Goal: Information Seeking & Learning: Find specific page/section

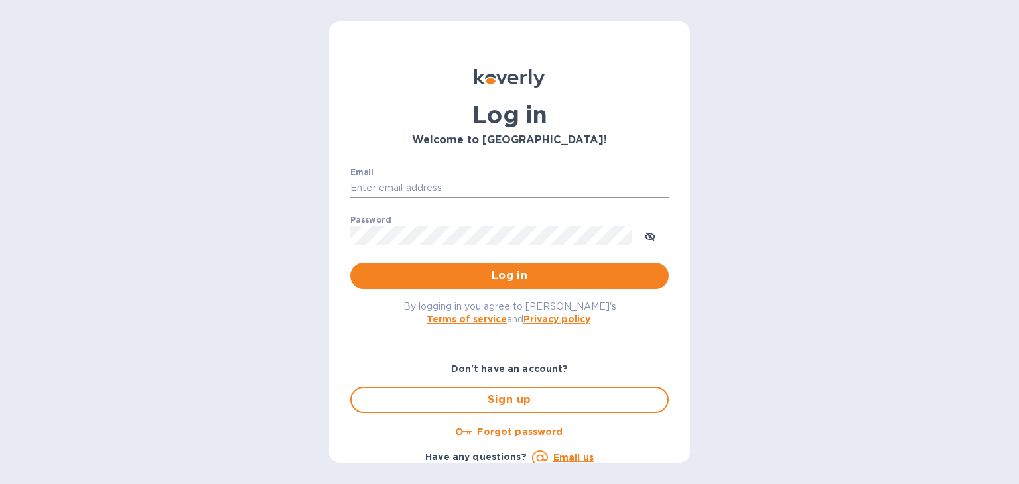
click at [406, 183] on input "Email" at bounding box center [509, 188] width 318 height 20
type input "[PERSON_NAME][EMAIL_ADDRESS][DOMAIN_NAME]"
click at [350, 263] on button "Log in" at bounding box center [509, 276] width 318 height 27
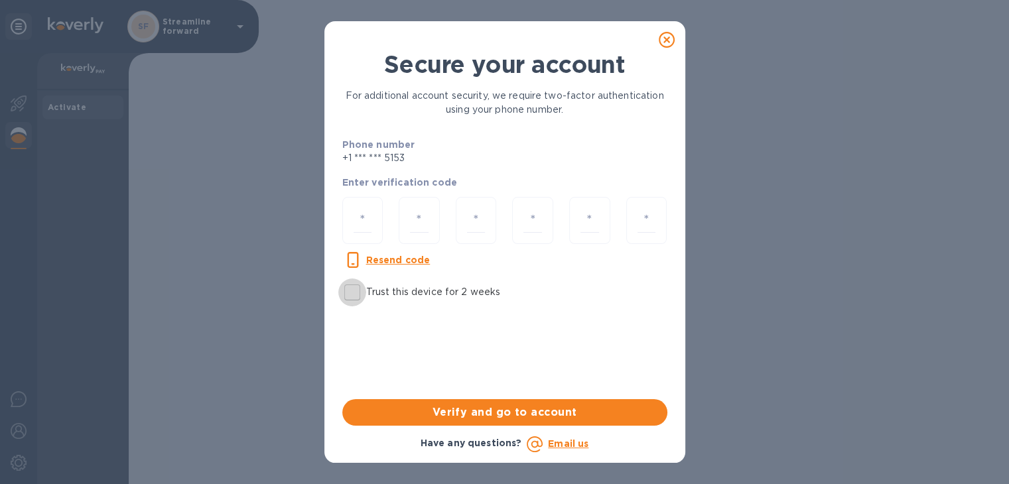
click at [358, 292] on input "Trust this device for 2 weeks" at bounding box center [352, 293] width 28 height 28
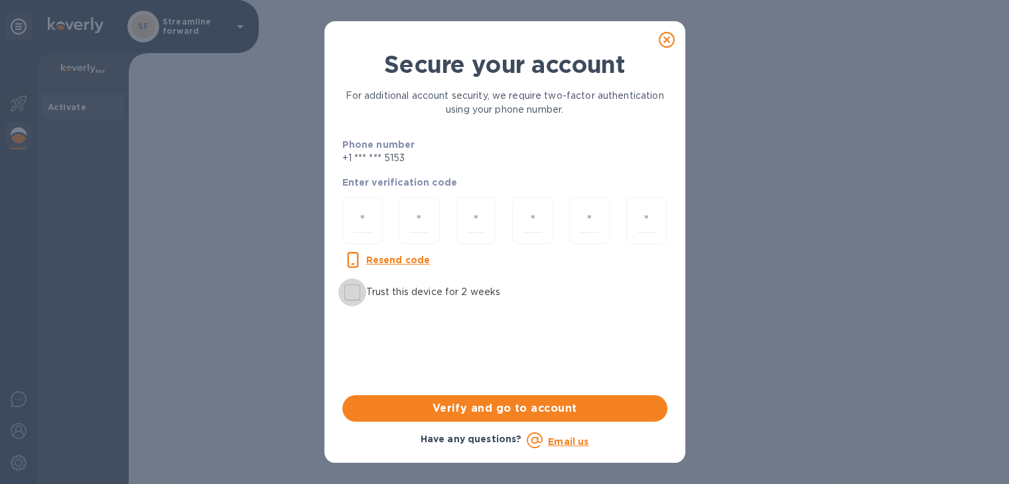
checkbox input "true"
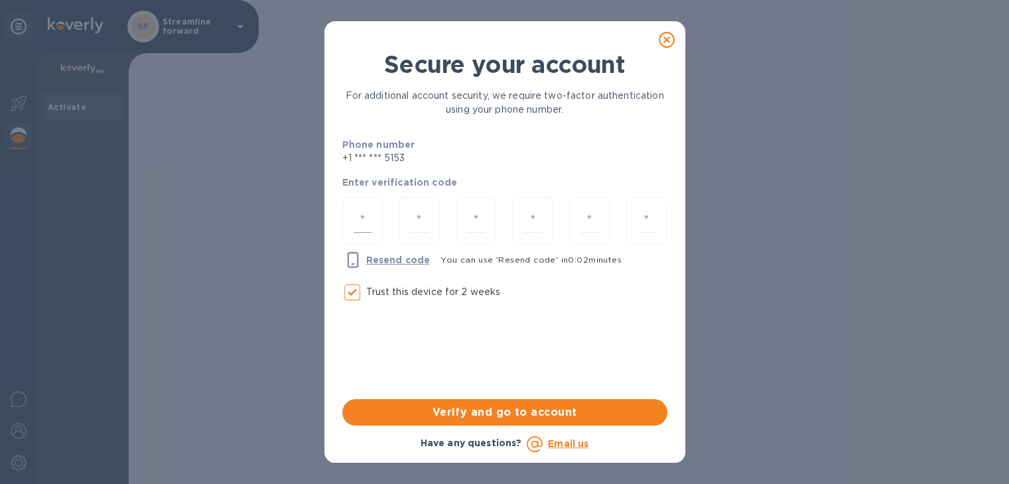
click at [360, 212] on input "number" at bounding box center [362, 220] width 19 height 25
type input "5"
type input "6"
type input "5"
type input "7"
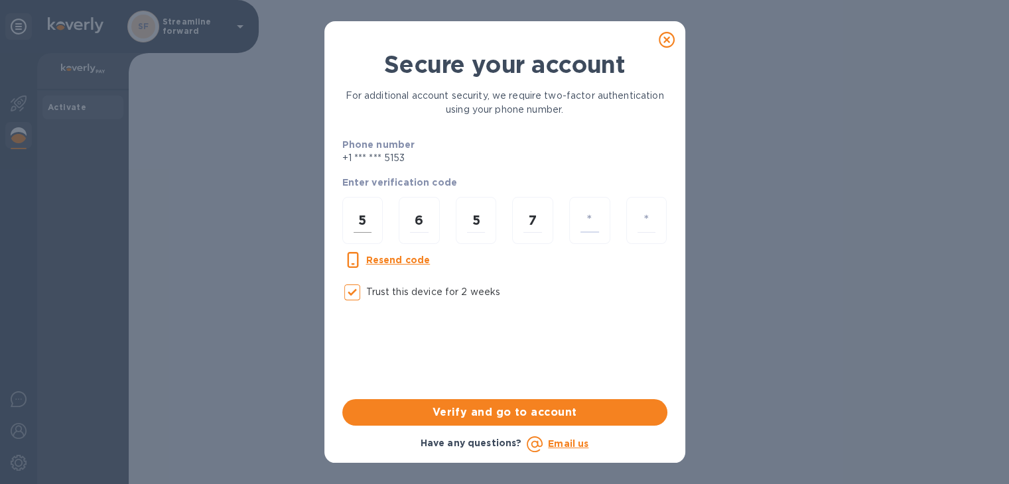
type input "2"
type input "7"
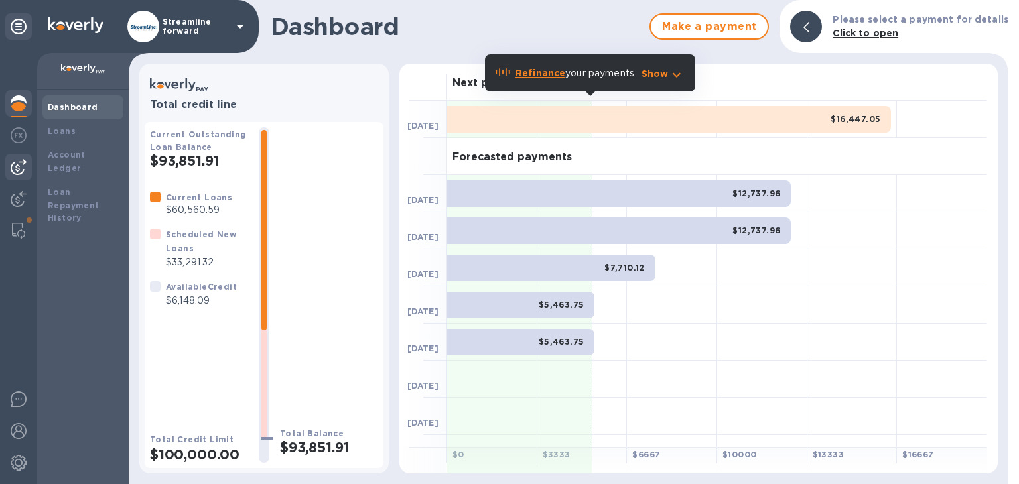
click at [27, 160] on div at bounding box center [18, 167] width 27 height 27
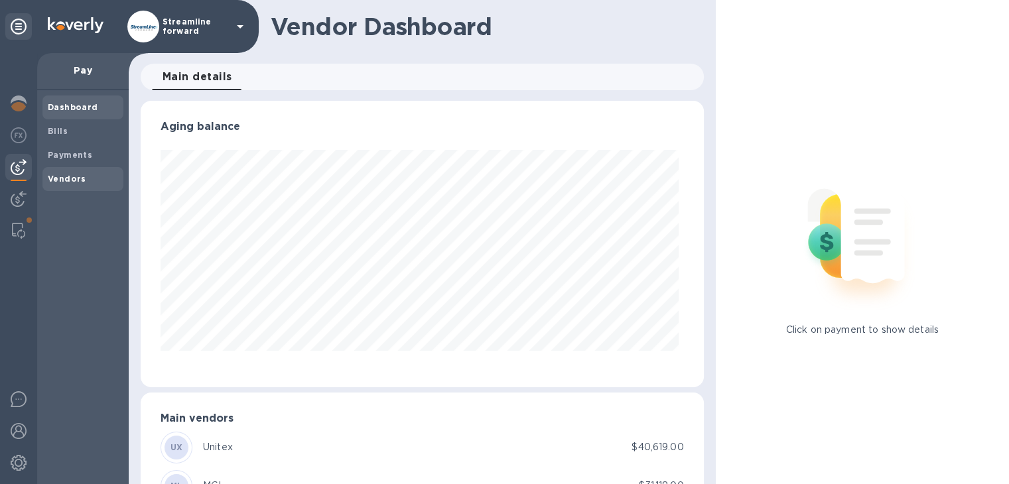
scroll to position [286, 557]
click at [62, 176] on b "Vendors" at bounding box center [67, 179] width 38 height 10
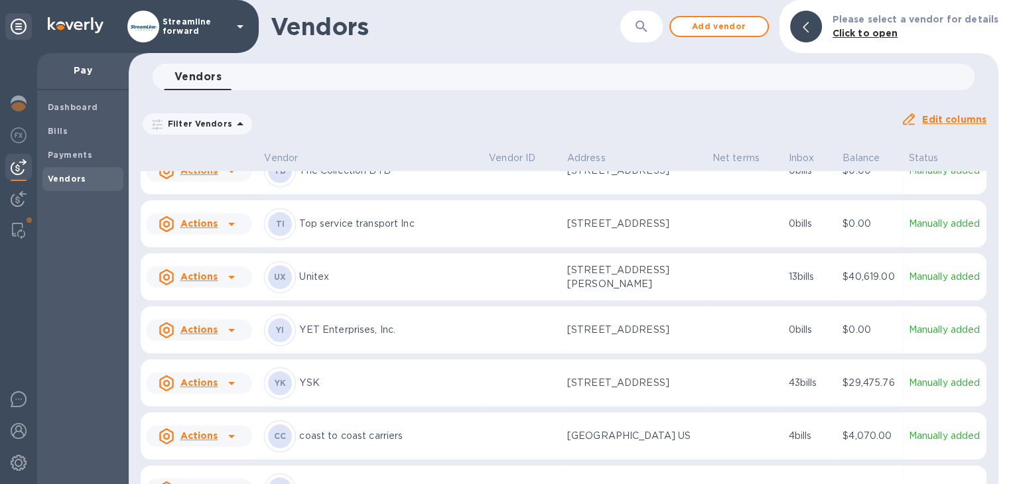
scroll to position [1133, 0]
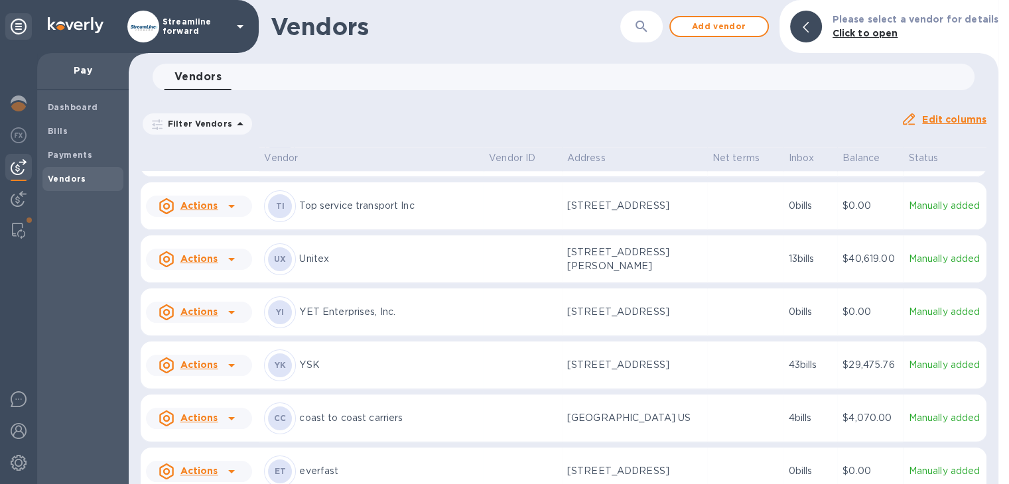
click at [221, 249] on div at bounding box center [231, 259] width 21 height 21
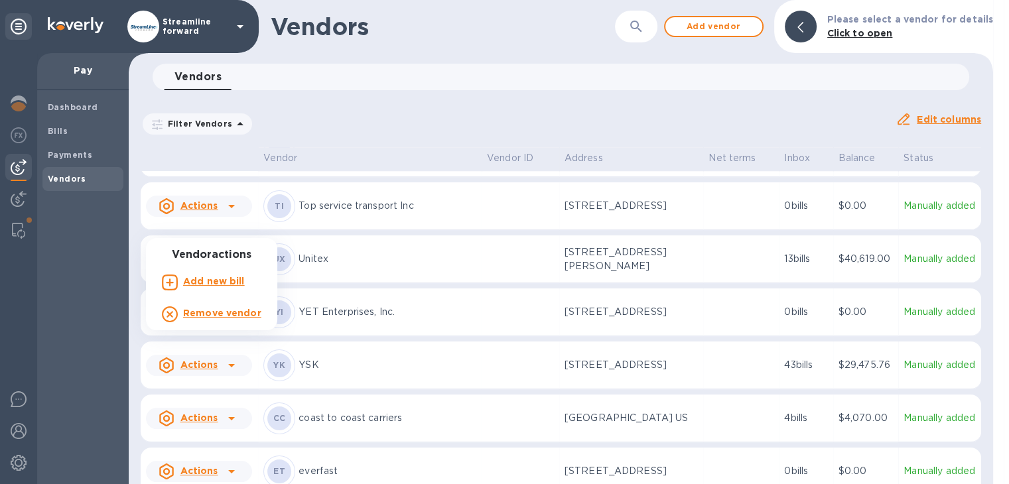
drag, startPoint x: 325, startPoint y: 200, endPoint x: 304, endPoint y: 229, distance: 35.5
click at [325, 201] on div at bounding box center [504, 242] width 1009 height 484
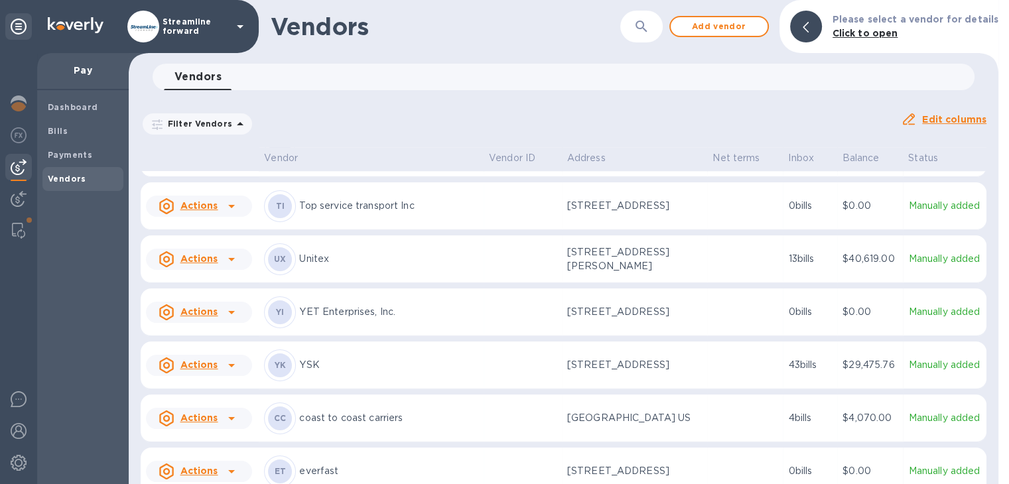
click at [309, 252] on p "Unitex" at bounding box center [388, 259] width 179 height 14
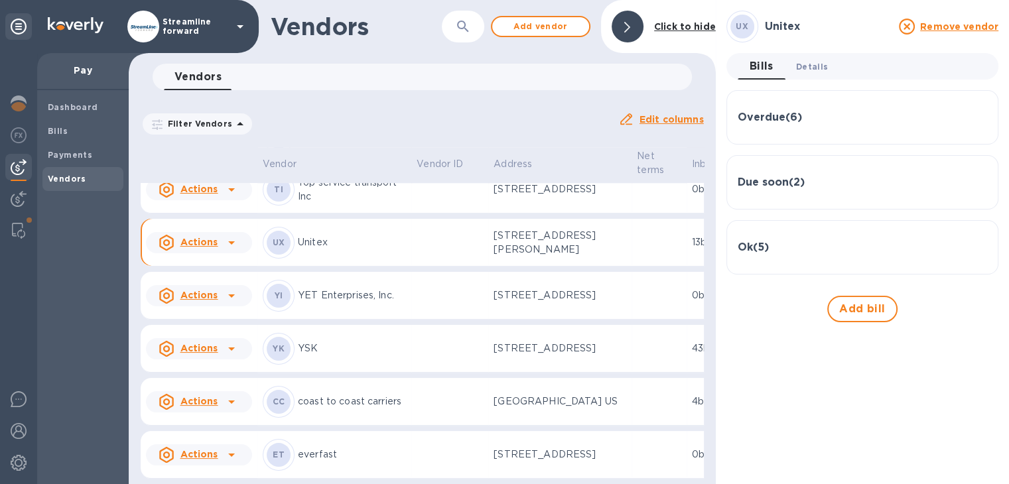
click at [810, 66] on span "Details 0" at bounding box center [812, 67] width 32 height 14
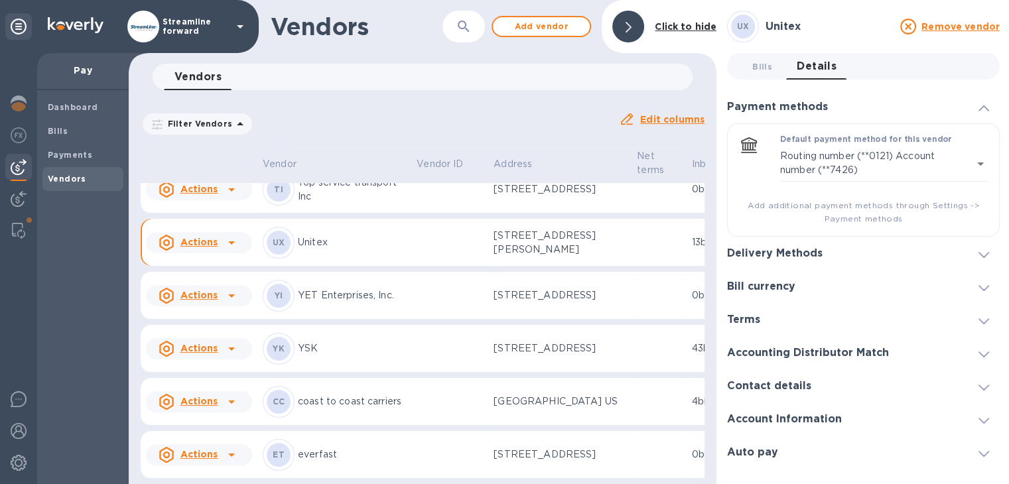
click at [979, 414] on span at bounding box center [983, 419] width 11 height 13
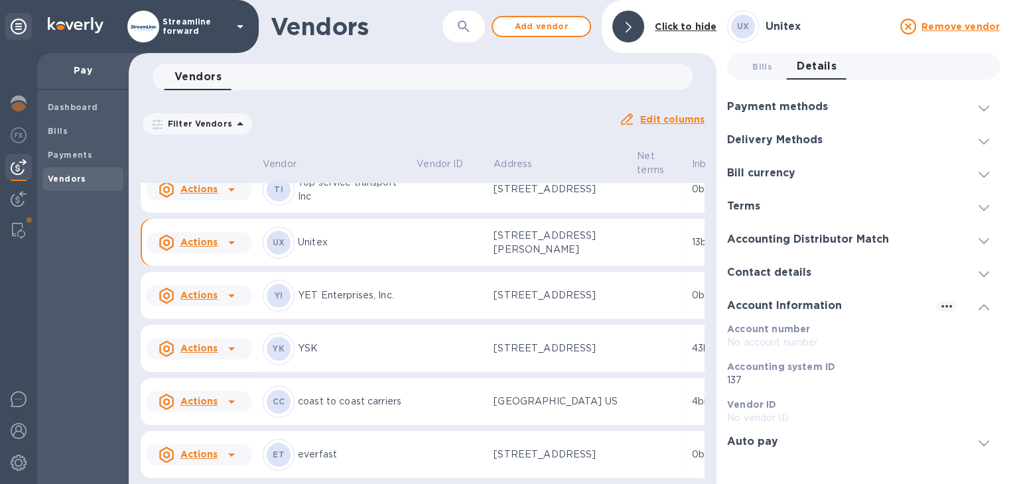
click at [882, 276] on div "Contact details" at bounding box center [863, 272] width 273 height 33
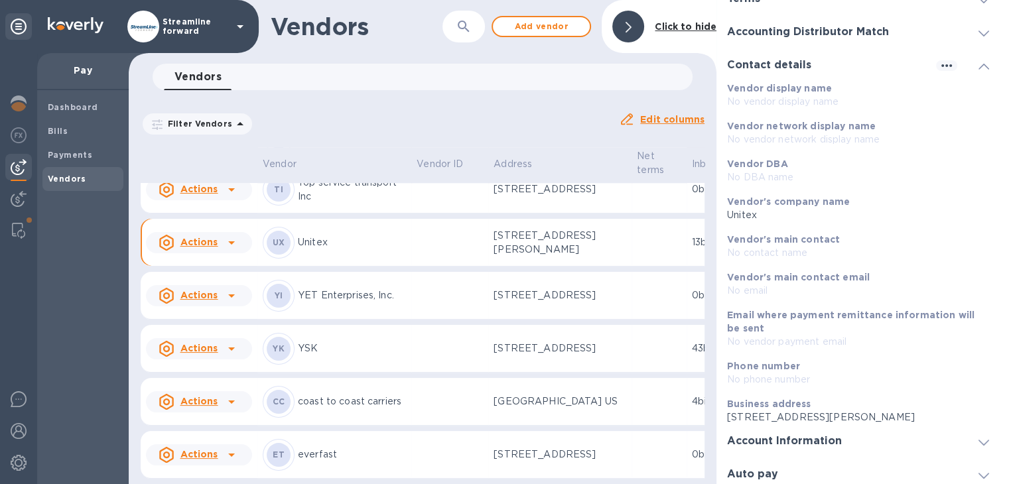
scroll to position [228, 0]
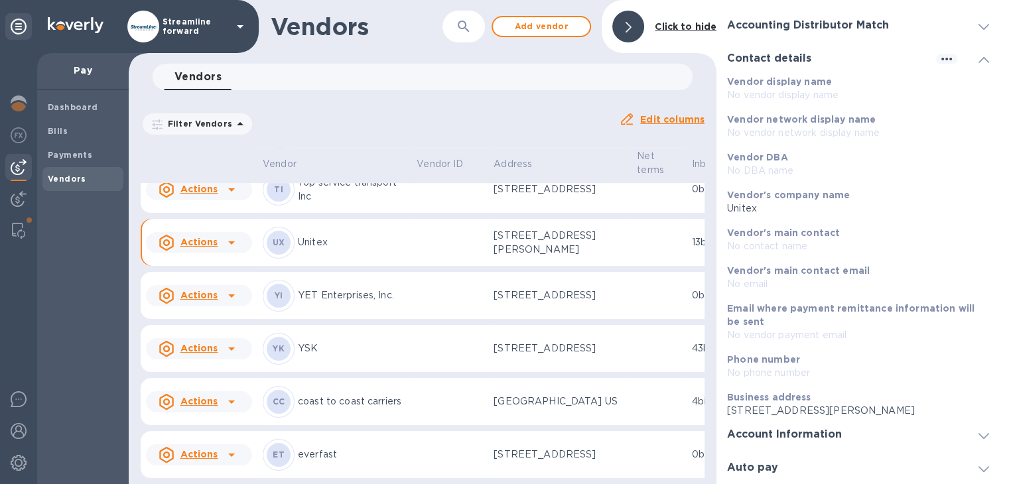
click at [887, 432] on div "Account Information" at bounding box center [863, 434] width 273 height 33
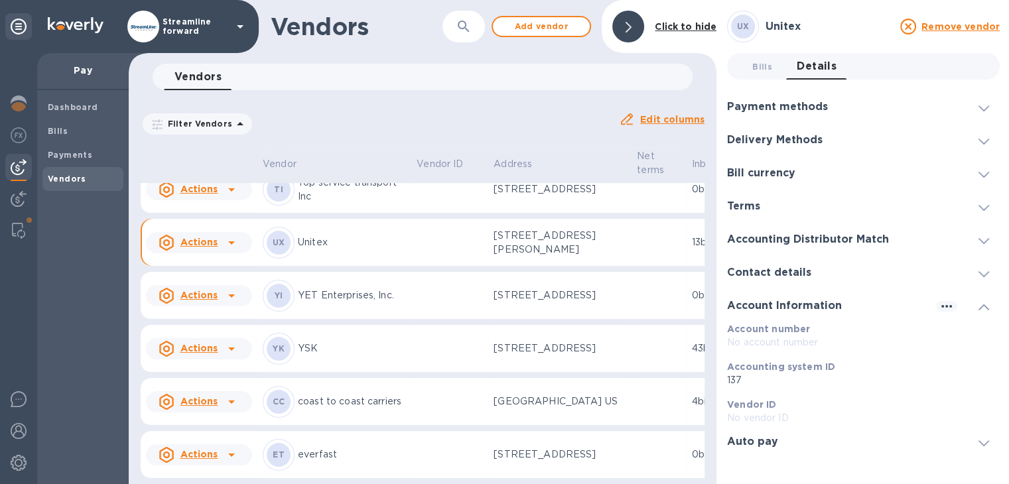
click at [818, 105] on h3 "Payment methods" at bounding box center [777, 107] width 101 height 13
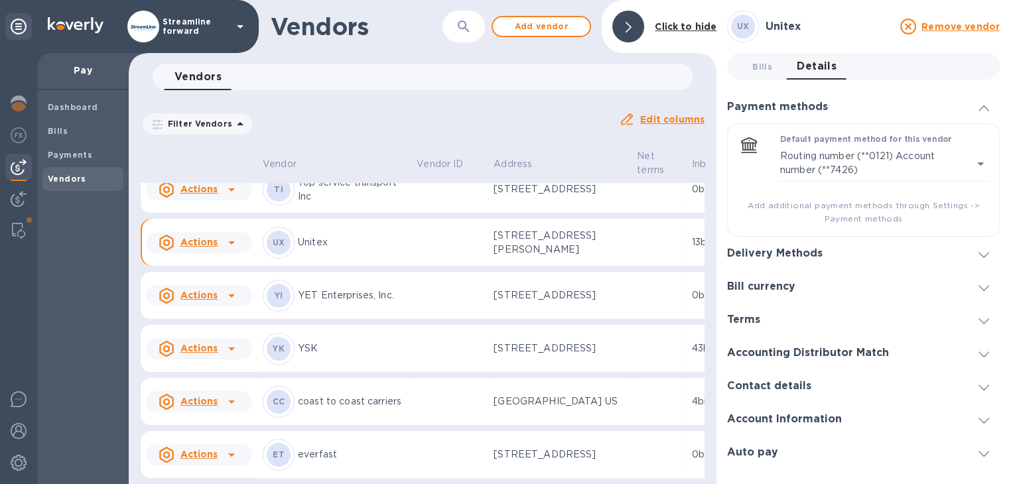
click at [843, 249] on div "Delivery Methods" at bounding box center [863, 253] width 273 height 33
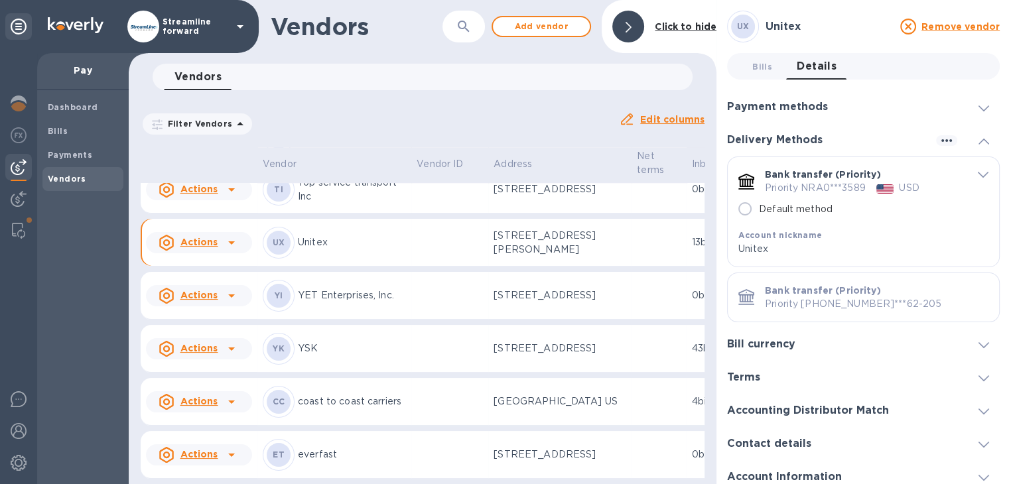
click at [790, 344] on h3 "Bill currency" at bounding box center [761, 344] width 68 height 13
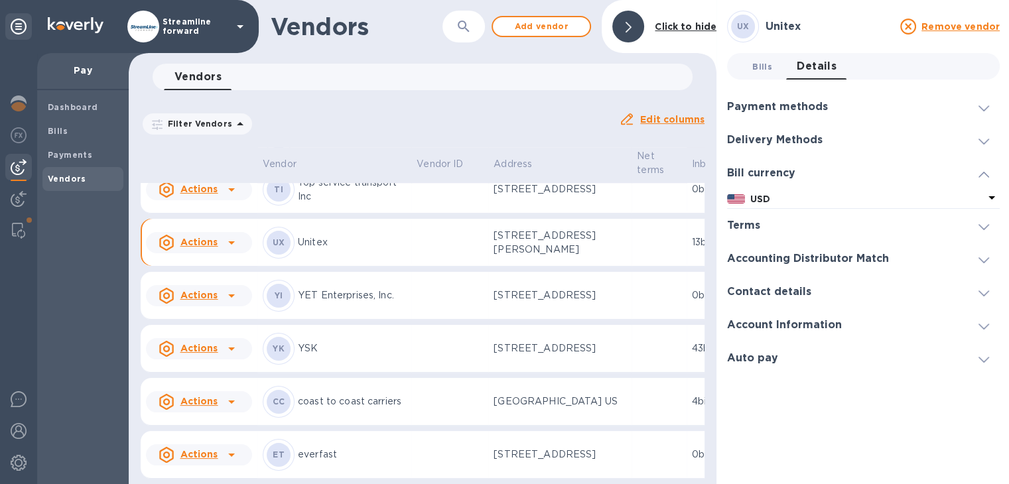
click at [768, 71] on span "Bills 0" at bounding box center [762, 67] width 20 height 14
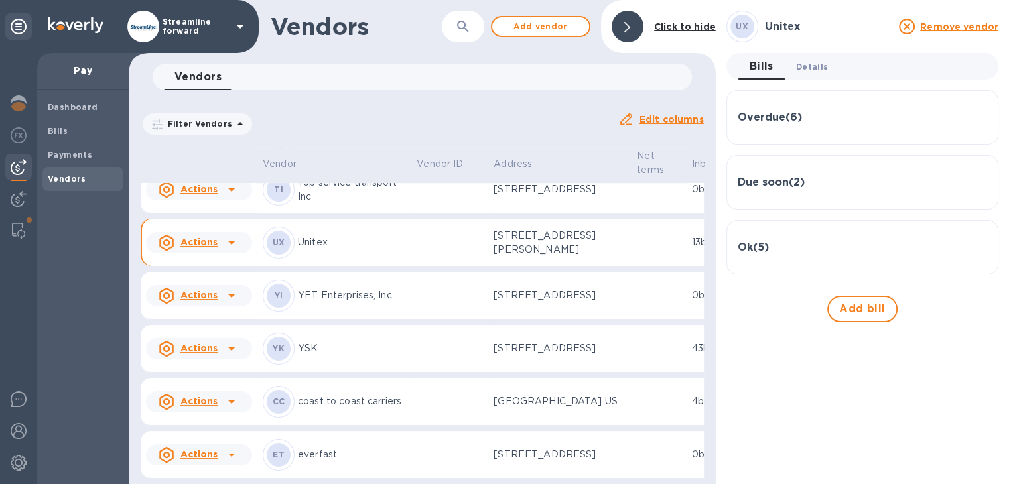
click at [803, 66] on span "Details 0" at bounding box center [812, 67] width 32 height 14
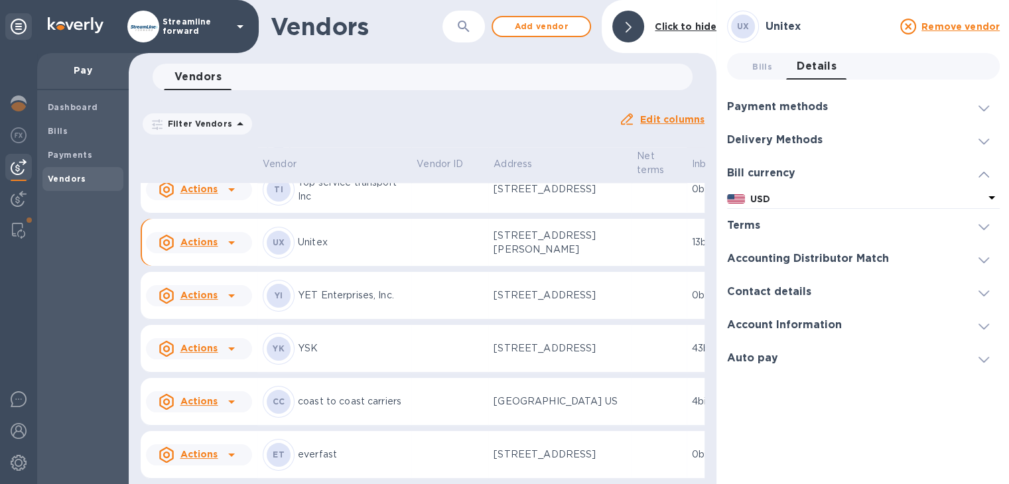
click at [788, 326] on h3 "Account Information" at bounding box center [784, 325] width 115 height 13
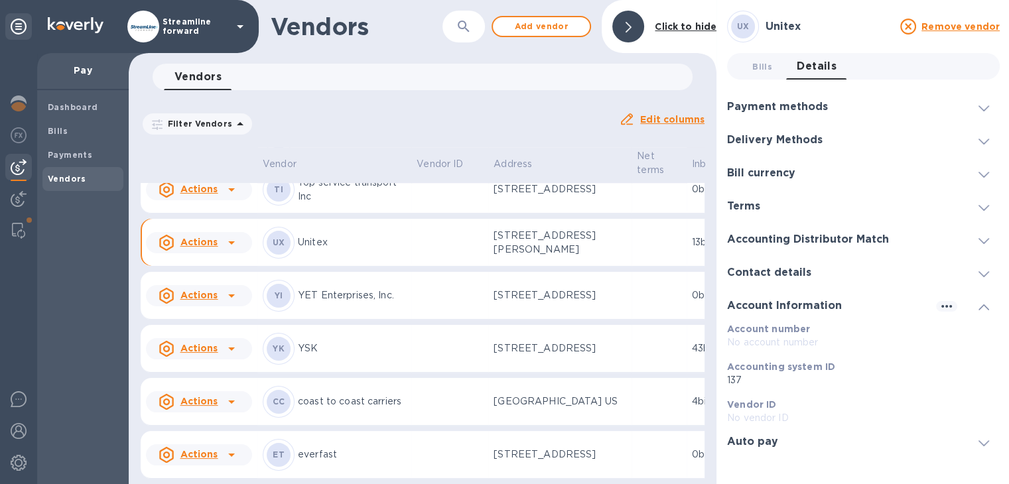
click at [795, 235] on h3 "Accounting Distributor Match" at bounding box center [808, 239] width 162 height 13
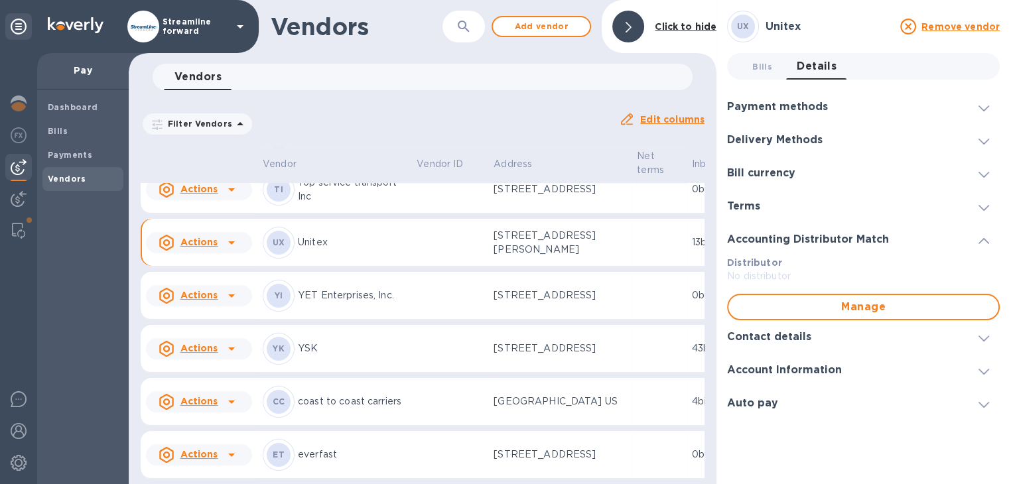
click at [779, 134] on h3 "Delivery Methods" at bounding box center [774, 140] width 95 height 13
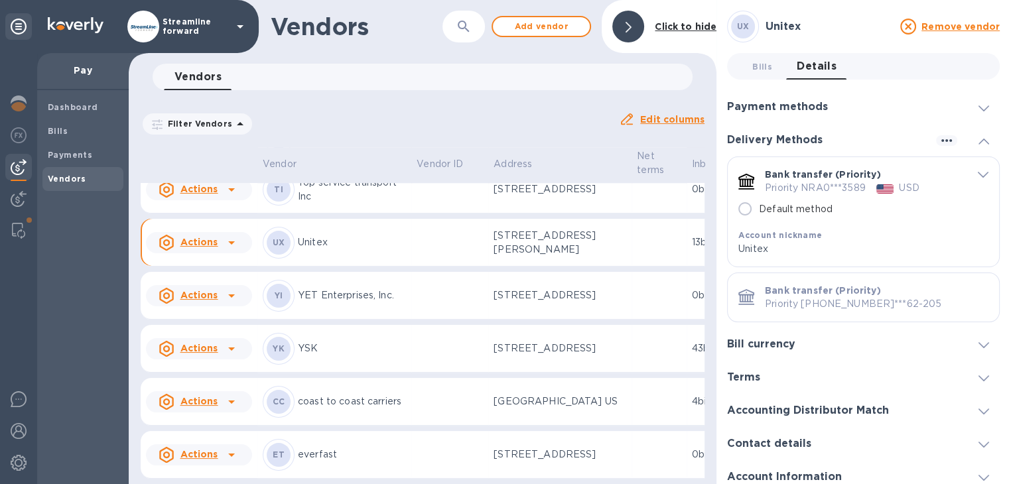
click at [792, 106] on h3 "Payment methods" at bounding box center [777, 107] width 101 height 13
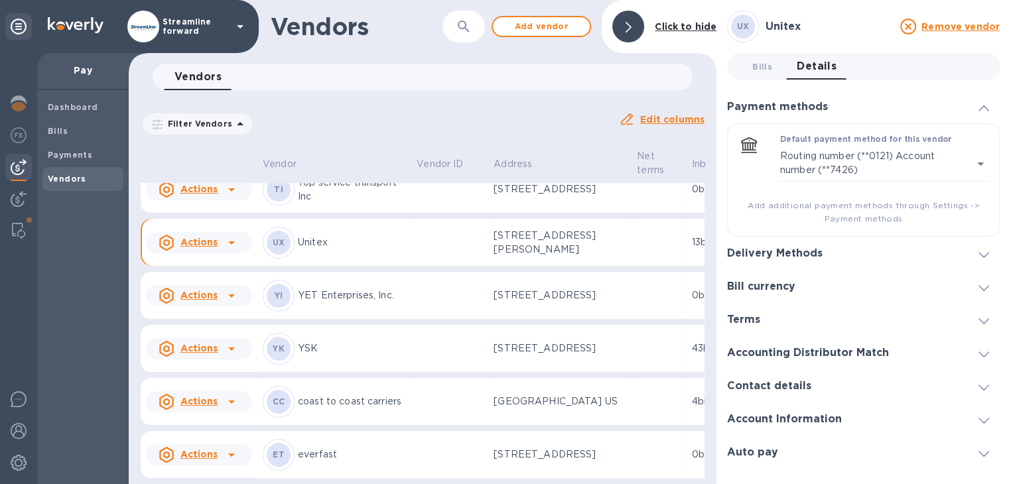
click at [629, 27] on icon at bounding box center [628, 27] width 6 height 11
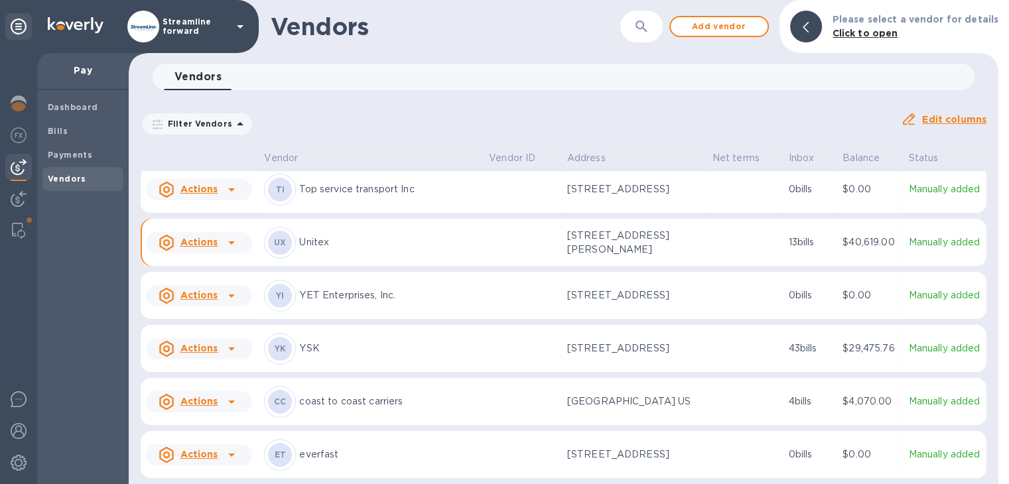
scroll to position [1133, 0]
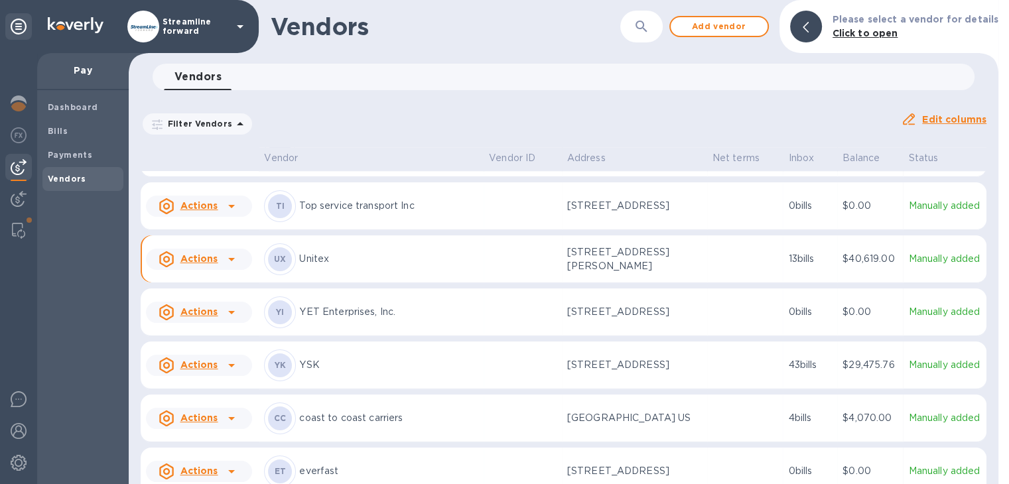
click at [238, 251] on icon at bounding box center [231, 259] width 16 height 16
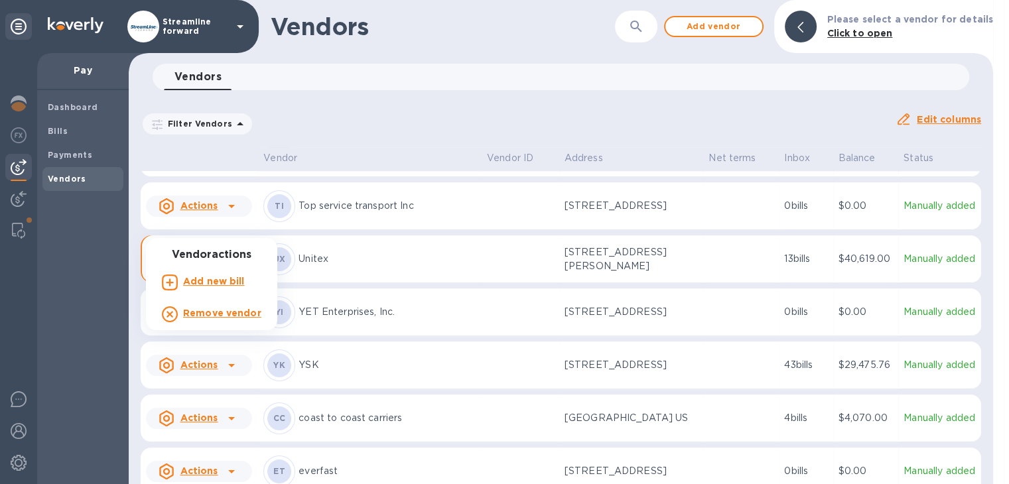
click at [361, 221] on div at bounding box center [504, 242] width 1009 height 484
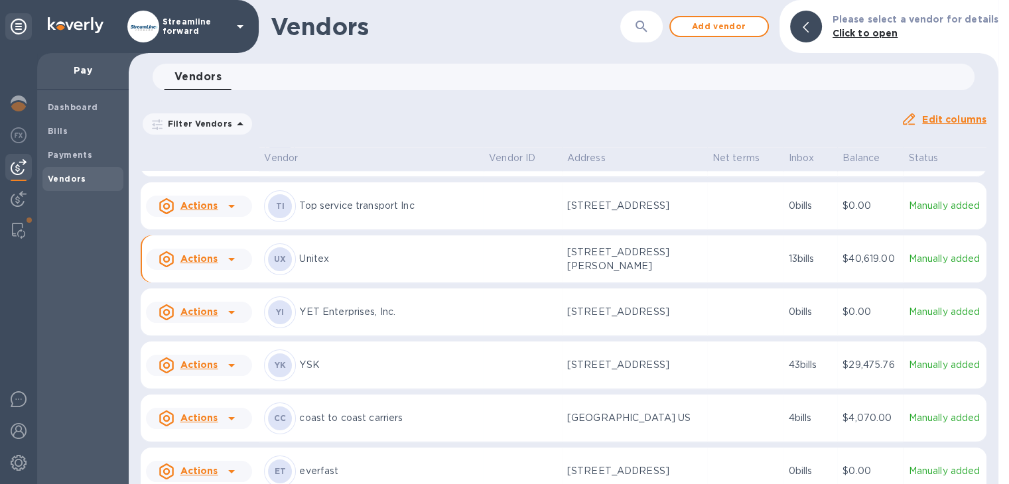
click at [225, 251] on icon at bounding box center [231, 259] width 16 height 16
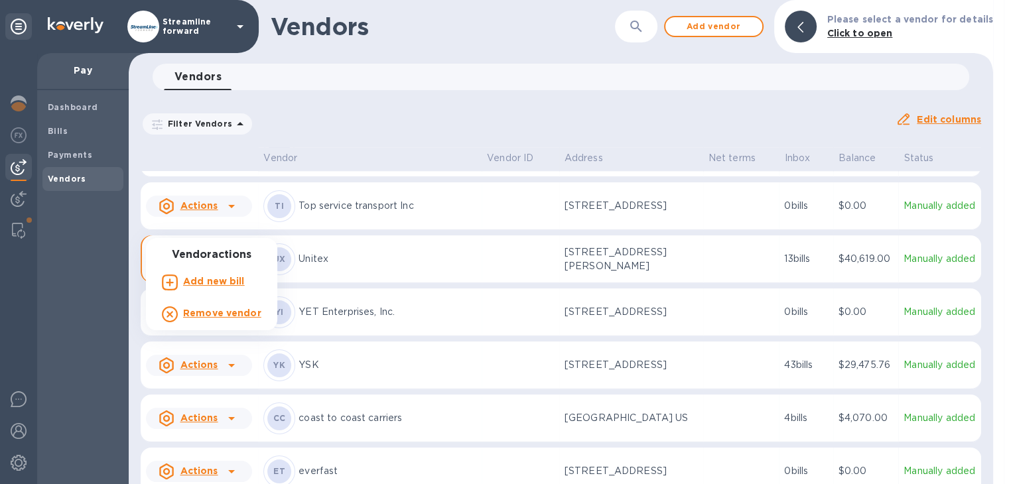
click at [231, 232] on div at bounding box center [504, 242] width 1009 height 484
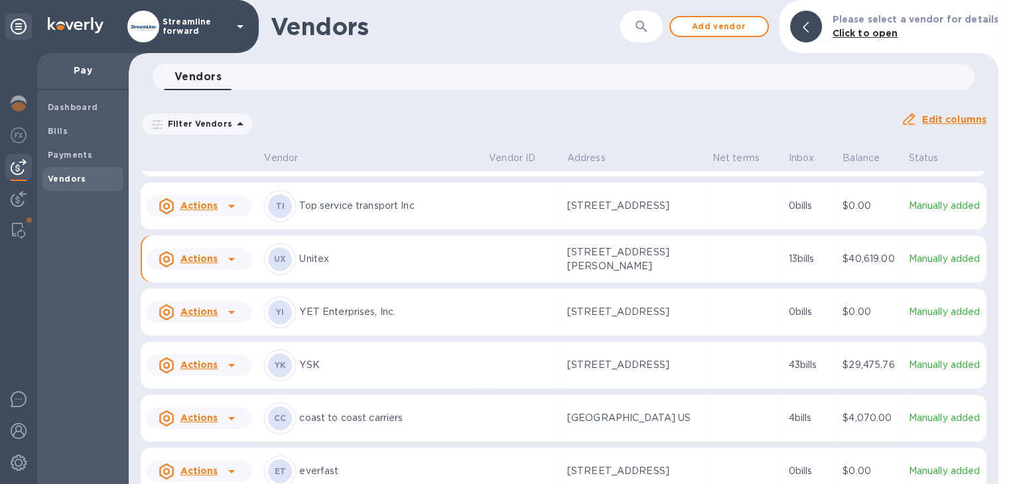
drag, startPoint x: 385, startPoint y: 225, endPoint x: 357, endPoint y: 226, distance: 27.9
click at [362, 252] on p "Unitex" at bounding box center [388, 259] width 179 height 14
click at [326, 252] on p "Unitex" at bounding box center [388, 259] width 179 height 14
click at [301, 252] on p "Unitex" at bounding box center [388, 259] width 179 height 14
click at [208, 253] on u "Actions" at bounding box center [199, 258] width 38 height 11
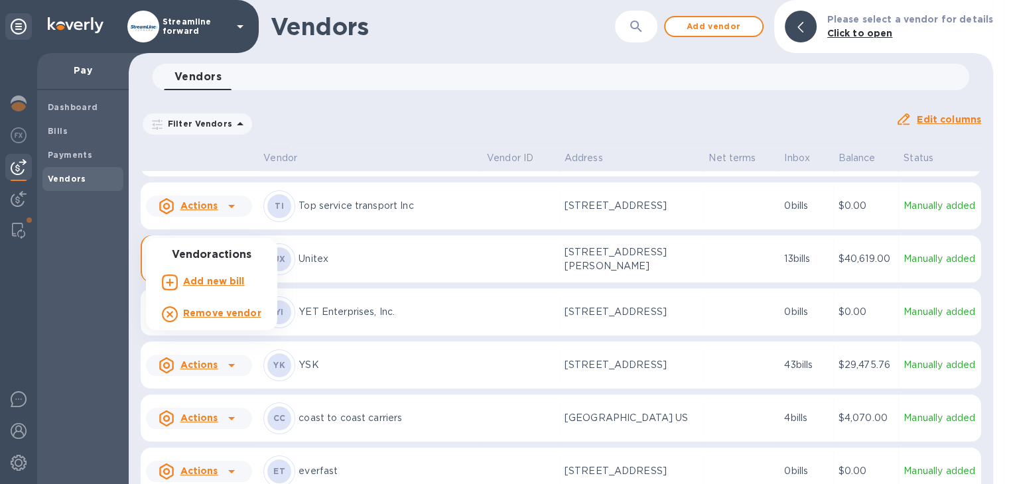
click at [323, 239] on div at bounding box center [504, 242] width 1009 height 484
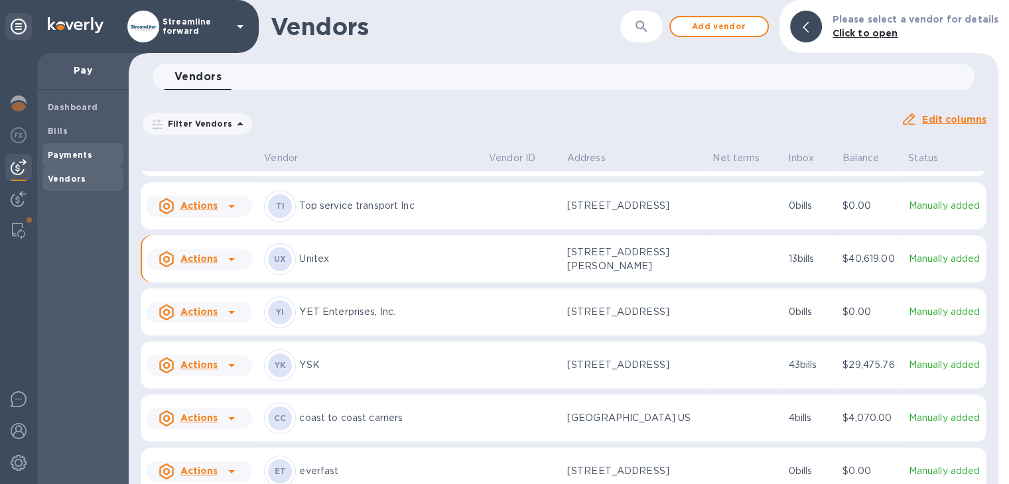
click at [93, 161] on div "Payments" at bounding box center [82, 155] width 81 height 24
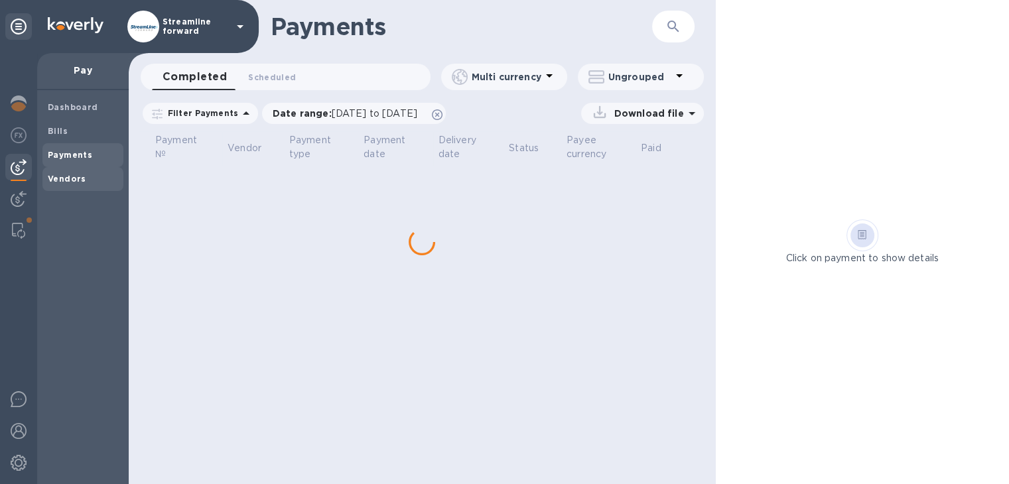
click at [82, 174] on b "Vendors" at bounding box center [67, 179] width 38 height 10
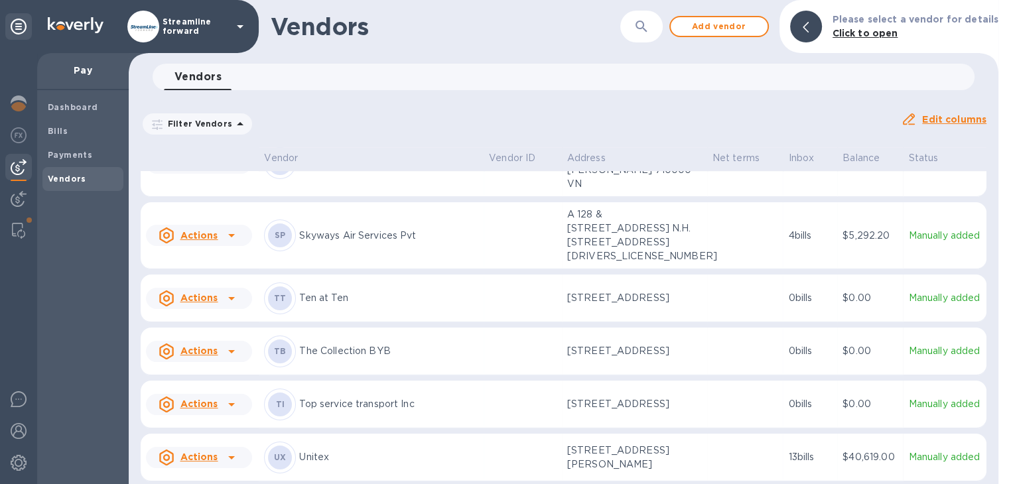
scroll to position [934, 0]
click at [324, 451] on p "Unitex" at bounding box center [388, 458] width 179 height 14
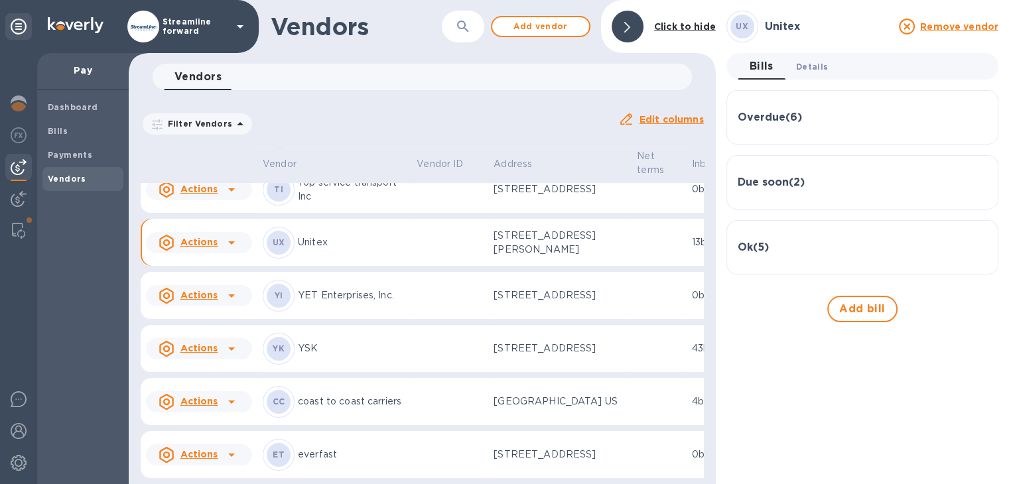
click at [806, 67] on span "Details 0" at bounding box center [812, 67] width 32 height 14
